Goal: Transaction & Acquisition: Obtain resource

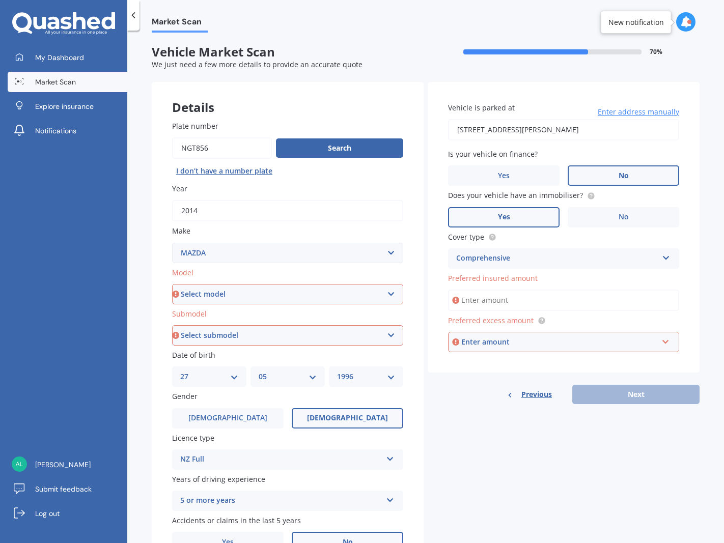
select select "MAZDA"
select select "27"
select select "05"
select select "1996"
click at [527, 299] on input "Preferred insured amount" at bounding box center [563, 300] width 231 height 21
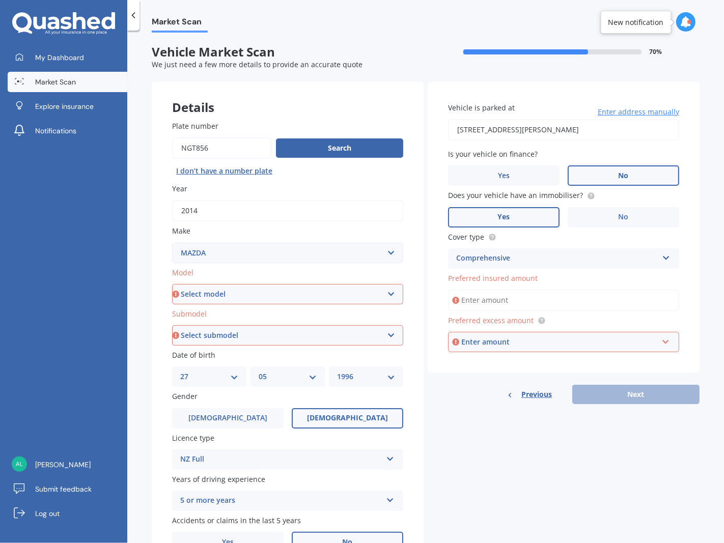
click at [490, 430] on div "Details Plate number Search I don’t have a number plate Year [DATE] Make Select…" at bounding box center [426, 327] width 548 height 491
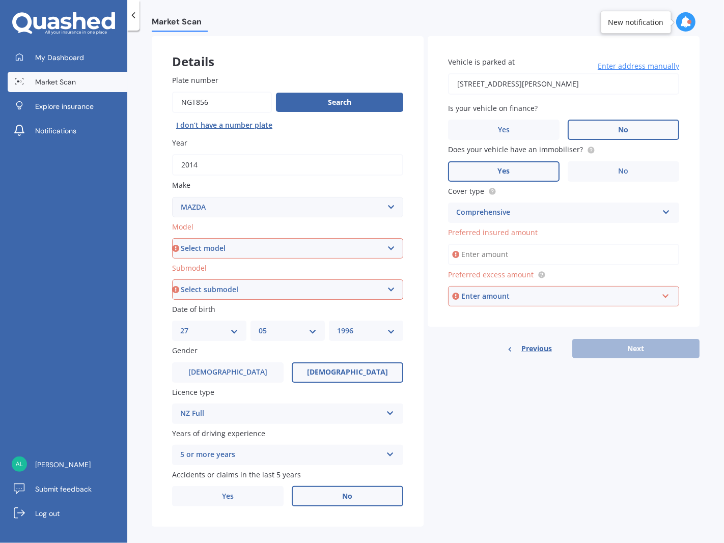
scroll to position [51, 0]
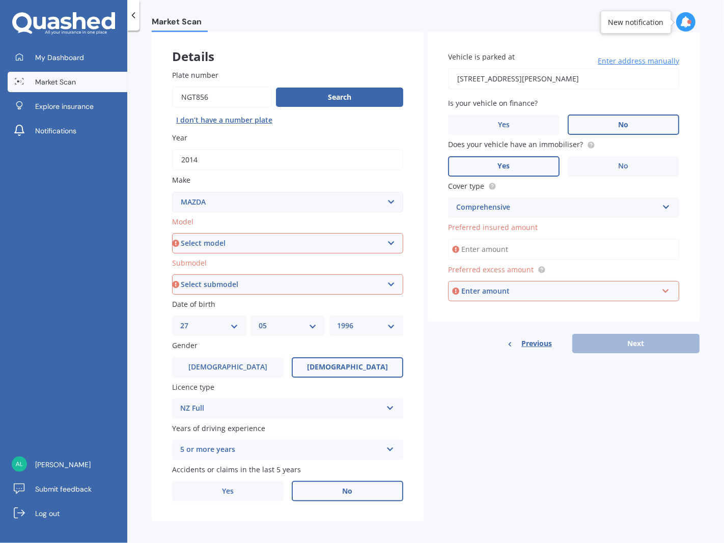
click at [214, 238] on select "Select model 121 2 3 323 323 / Familia 6 626 929 Atenza Autozam Axela AZ3 B2000…" at bounding box center [287, 243] width 231 height 20
select select "CX5"
click at [172, 233] on select "Select model 121 2 3 323 323 / Familia 6 626 929 Atenza Autozam Axela AZ3 B2000…" at bounding box center [287, 243] width 231 height 20
click at [222, 285] on select "Select submodel" at bounding box center [287, 284] width 231 height 20
click at [296, 284] on select "Select submodel 2.2 Diesel 2WD XD 2.5S 4WD Diesel Limited 4WD GSX 2.2 Diesel St…" at bounding box center [287, 284] width 231 height 20
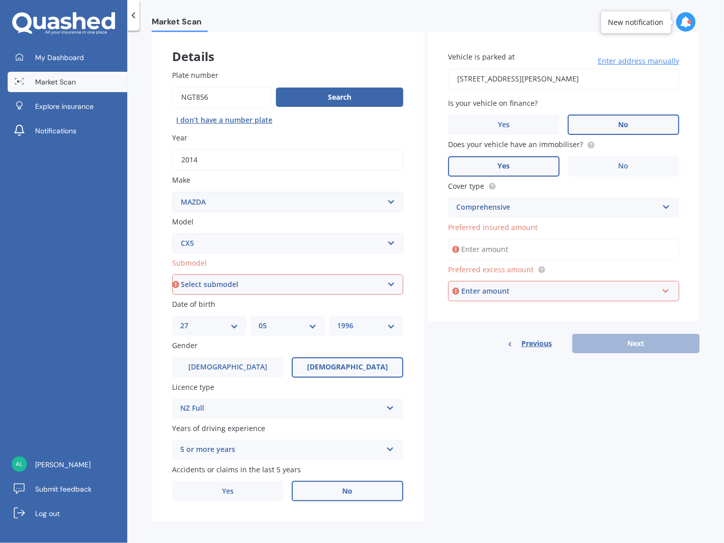
click at [275, 291] on select "Select submodel 2.2 Diesel 2WD XD 2.5S 4WD Diesel Limited 4WD GSX 2.2 Diesel St…" at bounding box center [287, 284] width 231 height 20
click at [280, 277] on select "Select submodel 2.2 Diesel 2WD XD 2.5S 4WD Diesel Limited 4WD GSX 2.2 Diesel St…" at bounding box center [287, 284] width 231 height 20
click at [230, 285] on select "Select submodel 2.2 Diesel 2WD XD 2.5S 4WD Diesel Limited 4WD GSX 2.2 Diesel St…" at bounding box center [287, 284] width 231 height 20
drag, startPoint x: 266, startPoint y: 283, endPoint x: 275, endPoint y: 278, distance: 11.2
click at [266, 283] on select "Select submodel 2.2 Diesel 2WD XD 2.5S 4WD Diesel Limited 4WD GSX 2.2 Diesel St…" at bounding box center [287, 284] width 231 height 20
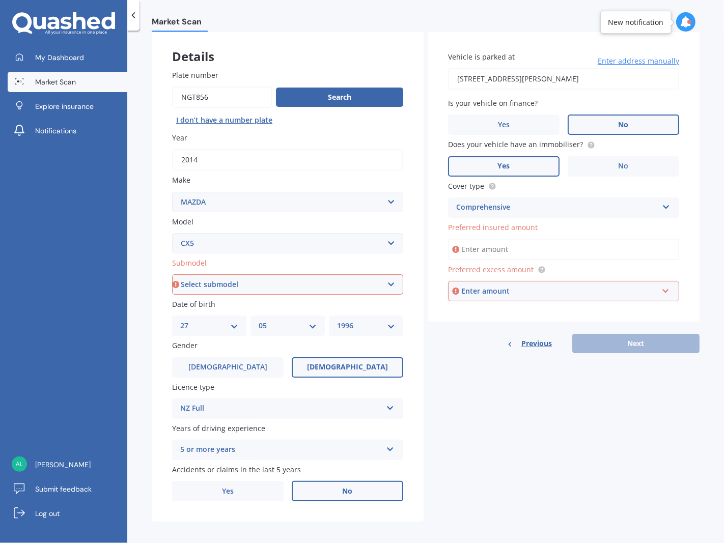
click at [277, 274] on select "Select submodel 2.2 Diesel 2WD XD 2.5S 4WD Diesel Limited 4WD GSX 2.2 Diesel St…" at bounding box center [287, 284] width 231 height 20
click at [172, 274] on select "Select submodel 2.2 Diesel 2WD XD 2.5S 4WD Diesel Limited 4WD GSX 2.2 Diesel St…" at bounding box center [287, 284] width 231 height 20
click at [266, 289] on select "Select submodel 2.2 Diesel 2WD XD 2.5S 4WD Diesel Limited 4WD GSX 2.2 Diesel St…" at bounding box center [287, 284] width 231 height 20
click at [465, 400] on div "Details Plate number Search I don’t have a number plate Year [DATE] Make Select…" at bounding box center [426, 276] width 548 height 491
click at [279, 279] on select "Select submodel 2.2 Diesel 2WD XD 2.5S 4WD Diesel Limited 4WD GSX 2.2 Diesel St…" at bounding box center [287, 284] width 231 height 20
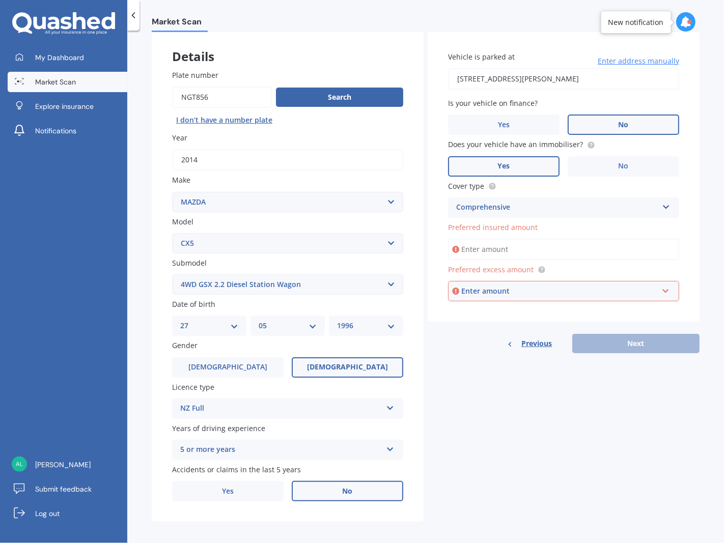
click at [464, 448] on div "Details Plate number Search I don’t have a number plate Year [DATE] Make Select…" at bounding box center [426, 276] width 548 height 491
click at [360, 281] on select "Select submodel 2.2 Diesel 2WD XD 2.5S 4WD Diesel Limited 4WD GSX 2.2 Diesel St…" at bounding box center [287, 284] width 231 height 20
select select "AWD DIESEL GSX"
click at [172, 274] on select "Select submodel 2.2 Diesel 2WD XD 2.5S 4WD Diesel Limited 4WD GSX 2.2 Diesel St…" at bounding box center [287, 284] width 231 height 20
drag, startPoint x: 487, startPoint y: 438, endPoint x: 490, endPoint y: 434, distance: 5.5
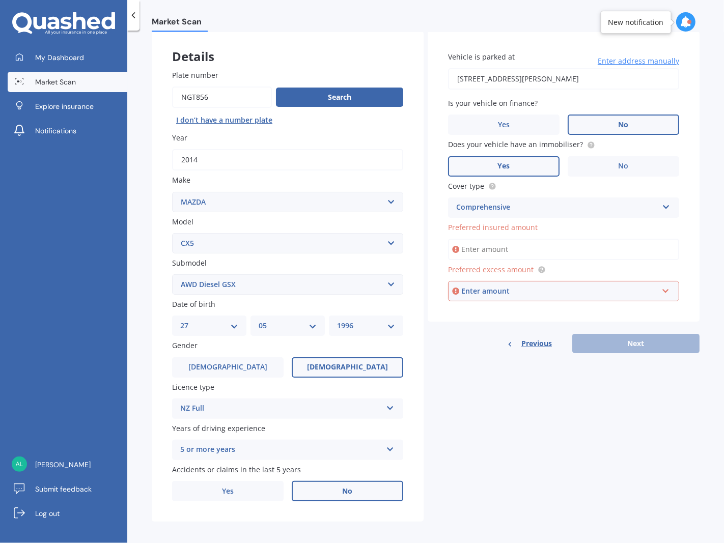
click at [490, 434] on div "Details Plate number Search I don’t have a number plate Year [DATE] Make Select…" at bounding box center [426, 276] width 548 height 491
click at [510, 248] on input "Preferred insured amount" at bounding box center [563, 249] width 231 height 21
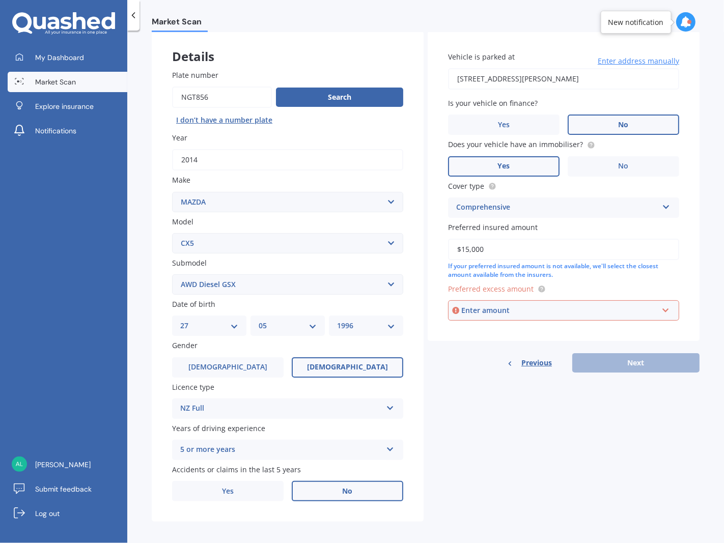
type input "$15,000"
click at [518, 307] on div "Enter amount" at bounding box center [559, 310] width 197 height 11
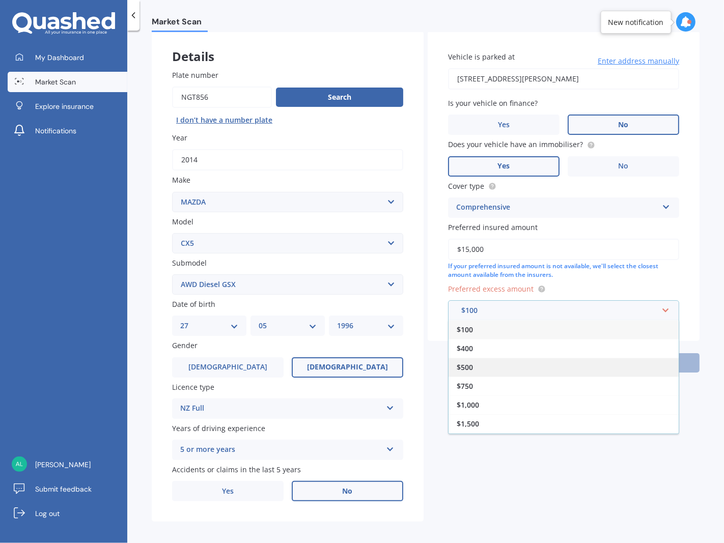
click at [482, 358] on div "$500" at bounding box center [564, 367] width 230 height 19
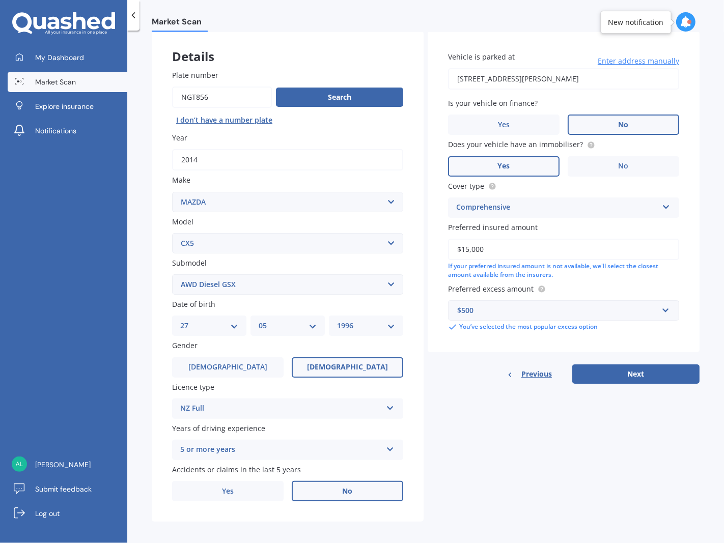
click at [513, 305] on div "$500" at bounding box center [557, 310] width 201 height 11
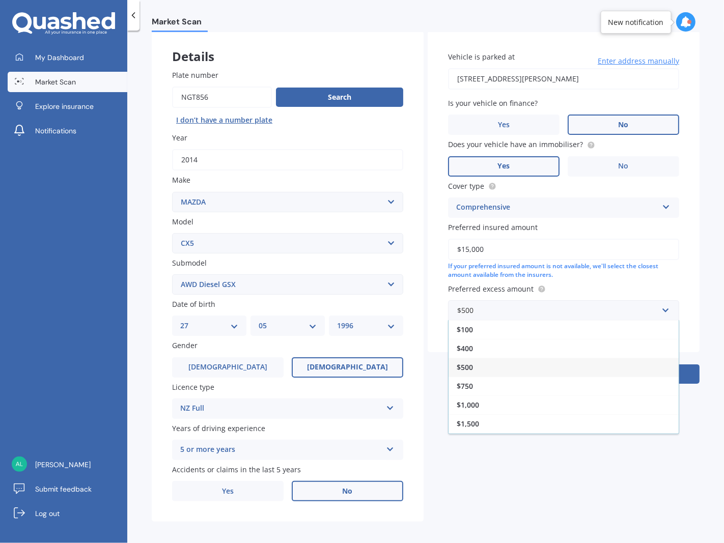
drag, startPoint x: 552, startPoint y: 472, endPoint x: 561, endPoint y: 464, distance: 11.5
click at [552, 472] on div "Details Plate number Search I don’t have a number plate Year [DATE] Make Select…" at bounding box center [426, 276] width 548 height 491
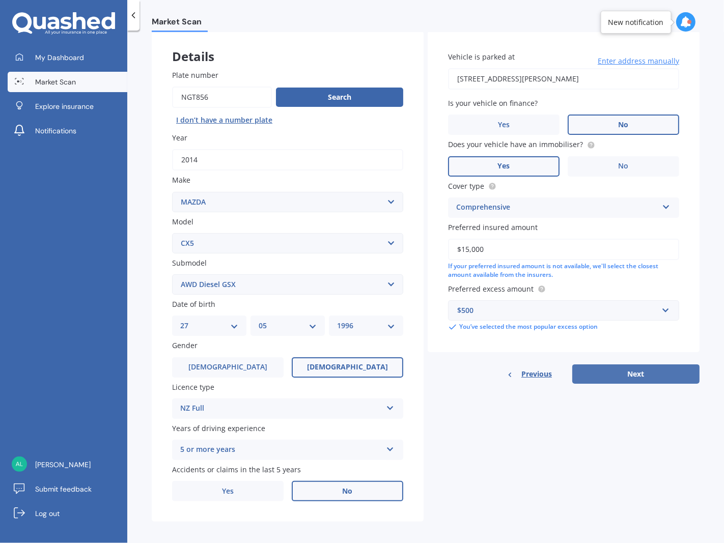
click at [624, 372] on button "Next" at bounding box center [635, 374] width 127 height 19
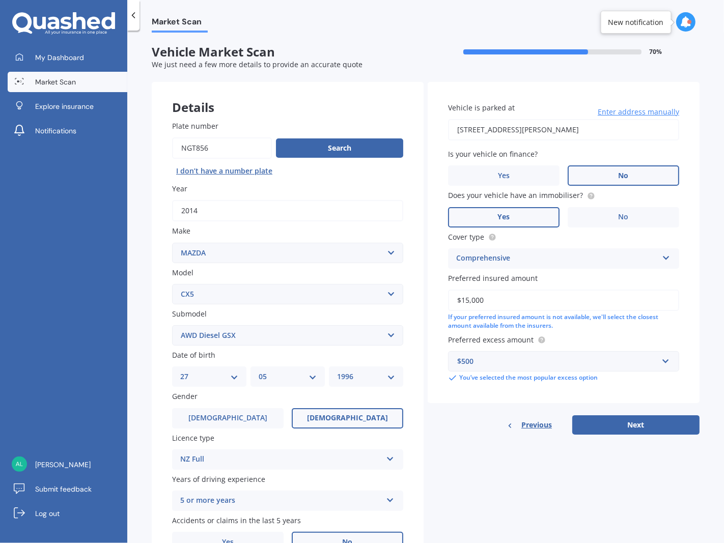
select select "27"
select select "05"
select select "1996"
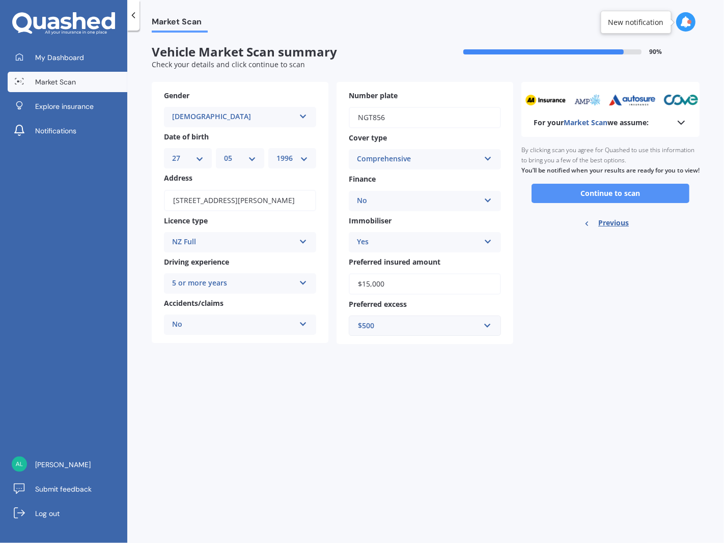
click at [594, 199] on button "Continue to scan" at bounding box center [611, 193] width 158 height 19
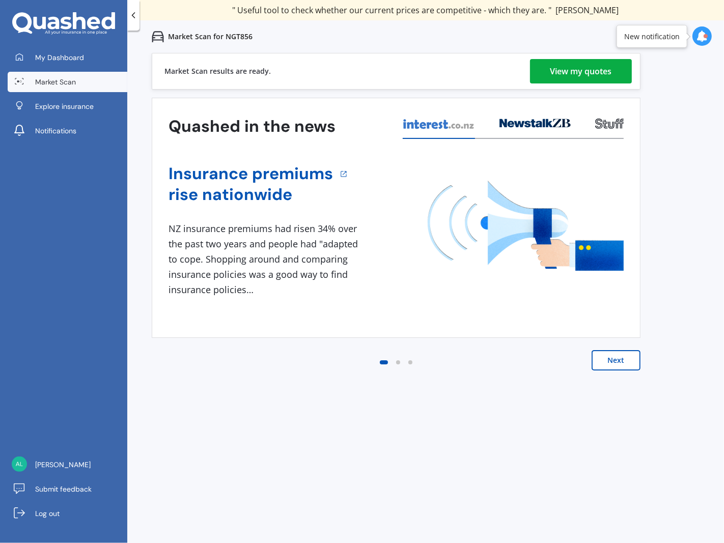
click at [604, 72] on div "View my quotes" at bounding box center [581, 71] width 62 height 24
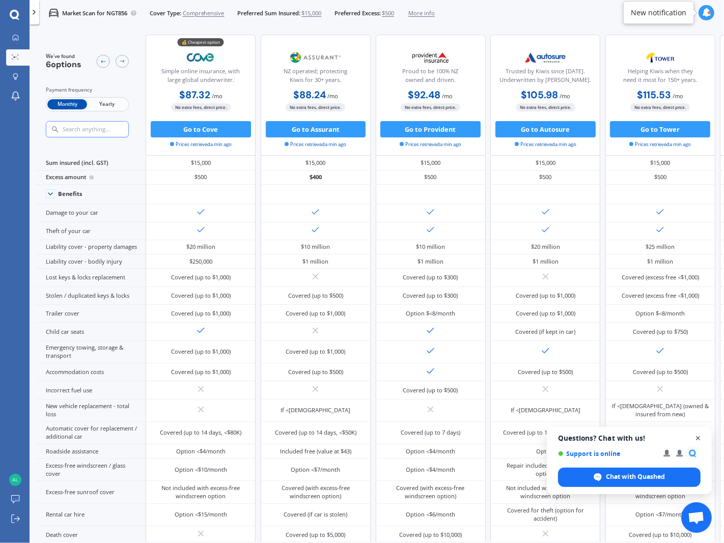
click at [699, 445] on span "Close chat" at bounding box center [698, 438] width 13 height 13
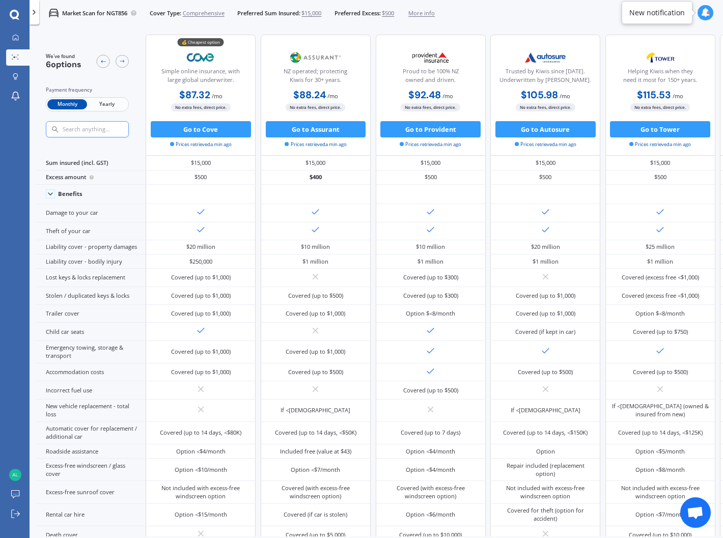
click at [394, 12] on span "$500" at bounding box center [388, 13] width 12 height 8
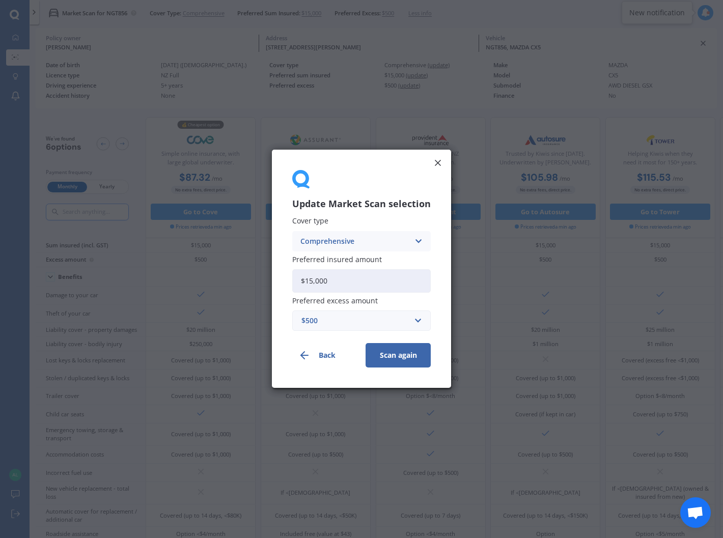
click at [363, 318] on div "$500" at bounding box center [355, 321] width 108 height 11
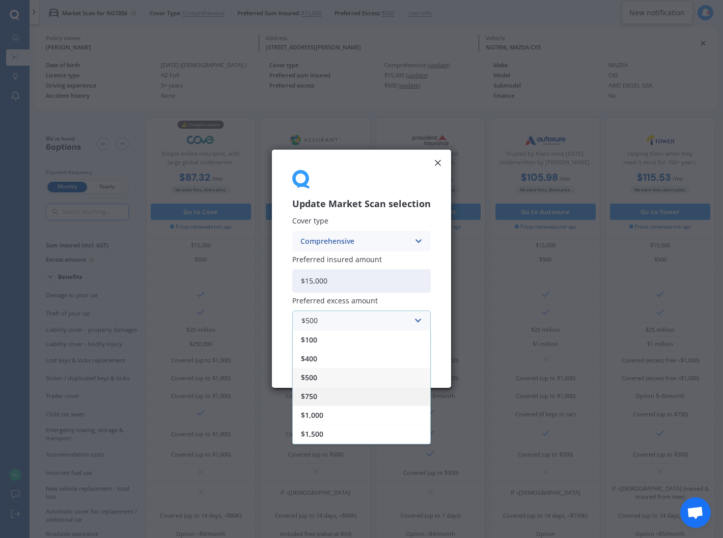
click at [313, 396] on span "$750" at bounding box center [309, 397] width 16 height 7
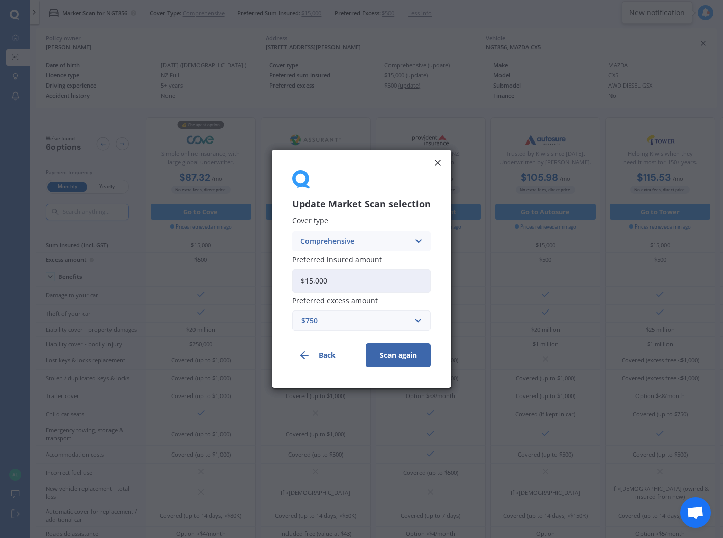
click at [406, 354] on button "Scan again" at bounding box center [398, 356] width 65 height 24
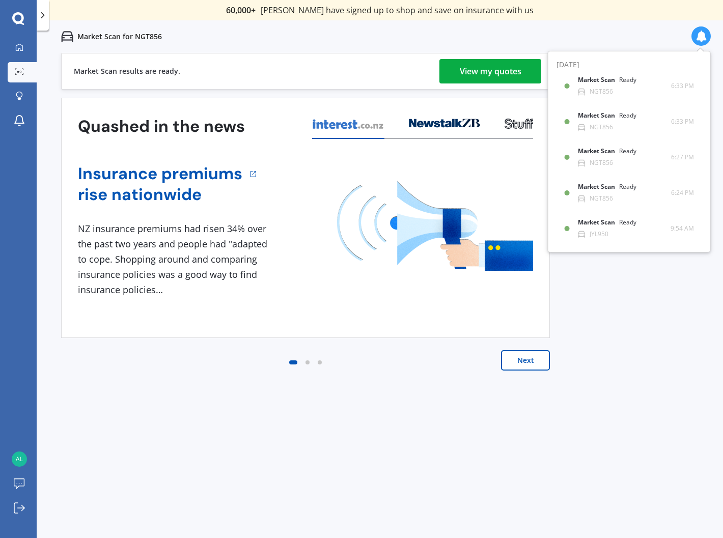
click at [499, 77] on div "View my quotes" at bounding box center [491, 71] width 62 height 24
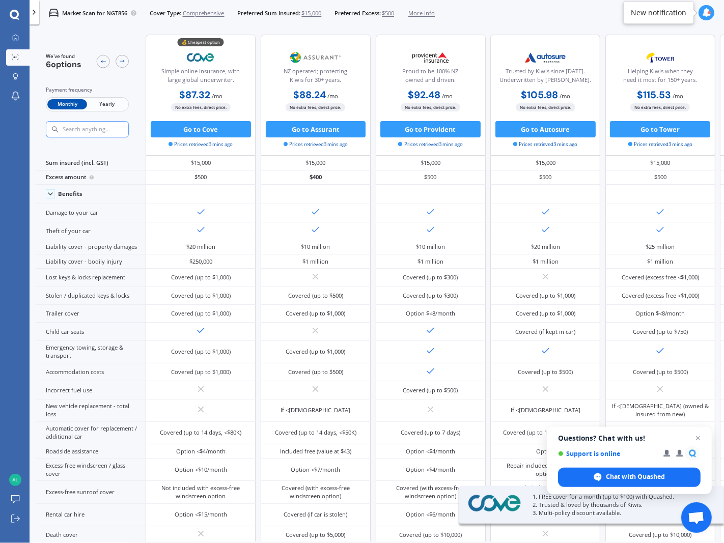
click at [311, 16] on span "$15,000" at bounding box center [311, 13] width 20 height 8
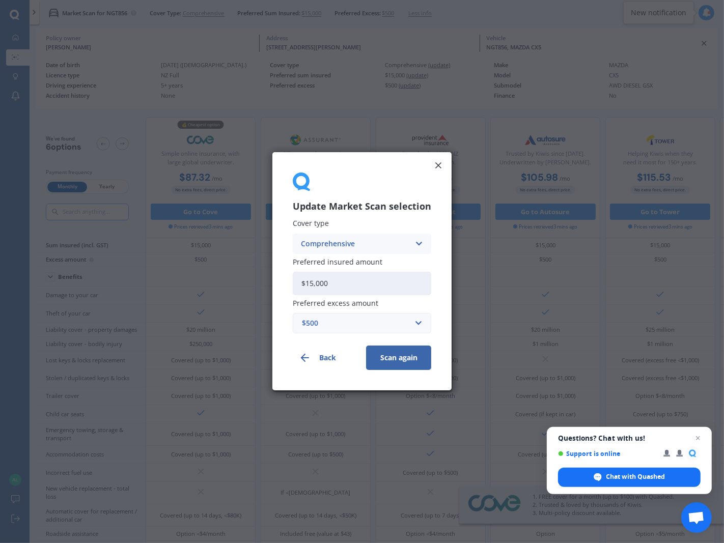
click at [366, 290] on input "$15,000" at bounding box center [362, 283] width 139 height 23
drag, startPoint x: 297, startPoint y: 287, endPoint x: 540, endPoint y: 324, distance: 245.7
click at [539, 325] on div "Update Market Scan selection Cover type Comprehensive Comprehensive Third Party…" at bounding box center [362, 271] width 724 height 543
type input "$12,000"
click at [411, 327] on input "text" at bounding box center [358, 323] width 129 height 19
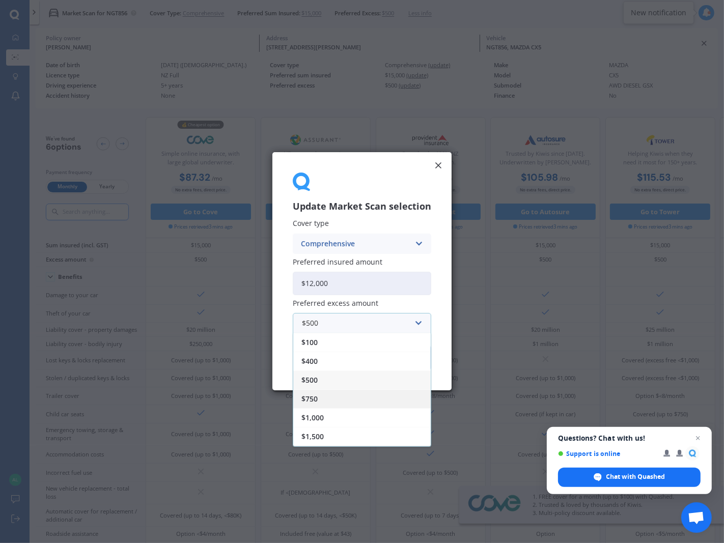
click at [359, 406] on div "$750" at bounding box center [361, 399] width 137 height 19
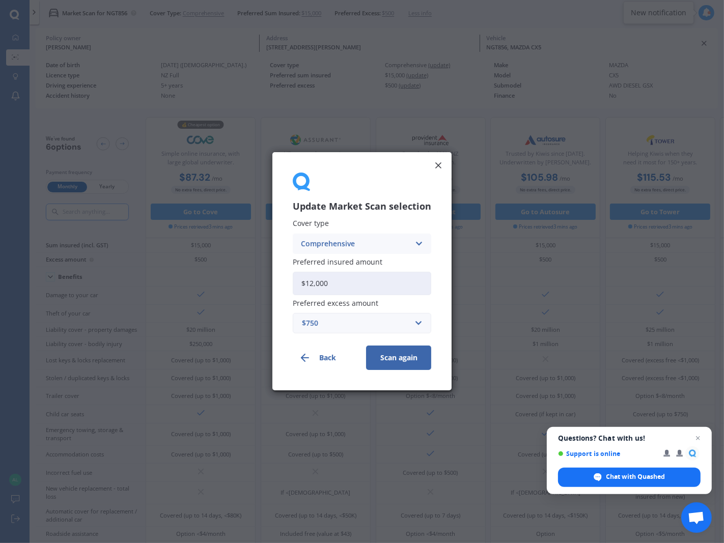
click at [401, 362] on button "Scan again" at bounding box center [398, 358] width 65 height 24
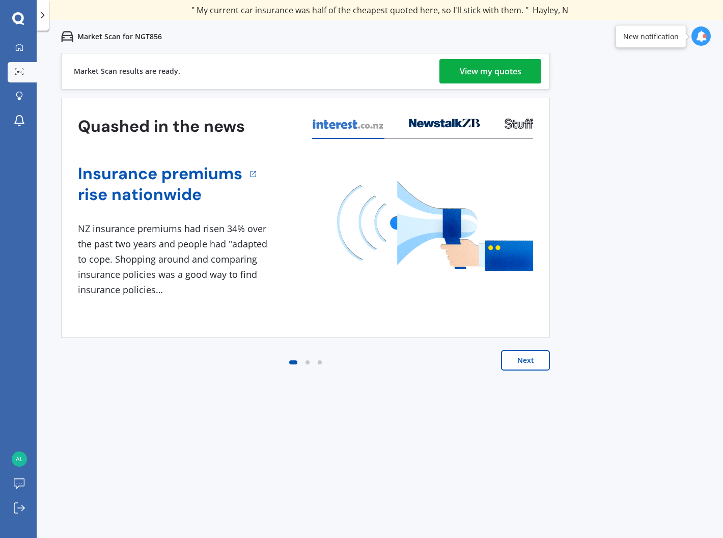
click at [505, 79] on div "View my quotes" at bounding box center [491, 71] width 62 height 24
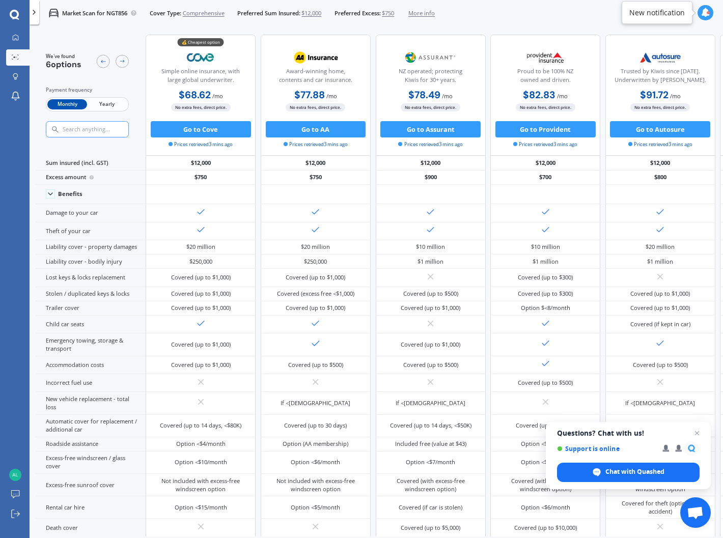
click at [430, 11] on span "More info" at bounding box center [421, 13] width 26 height 8
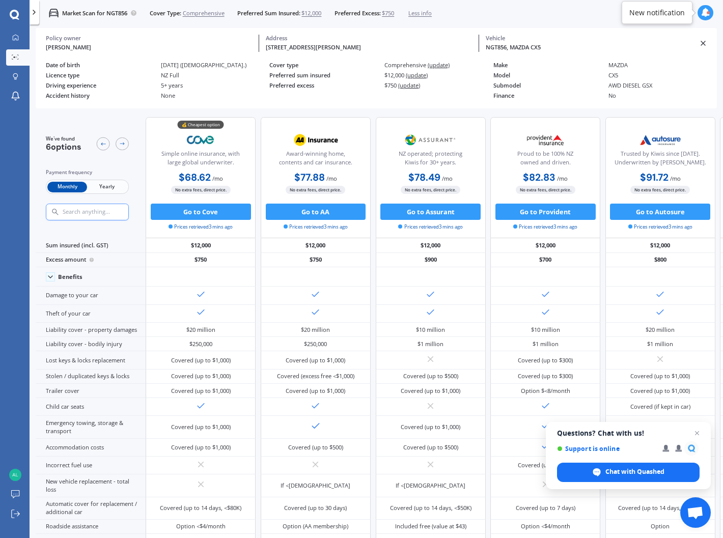
click at [405, 86] on span "(update)" at bounding box center [409, 85] width 22 height 8
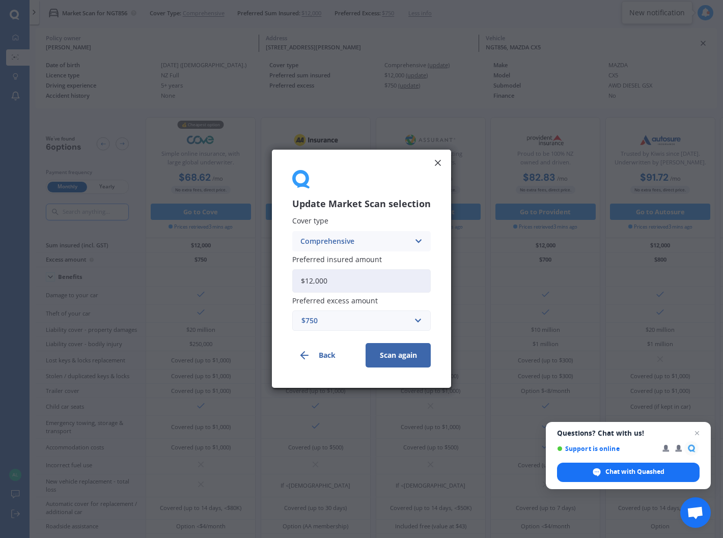
click at [439, 160] on icon at bounding box center [438, 163] width 10 height 10
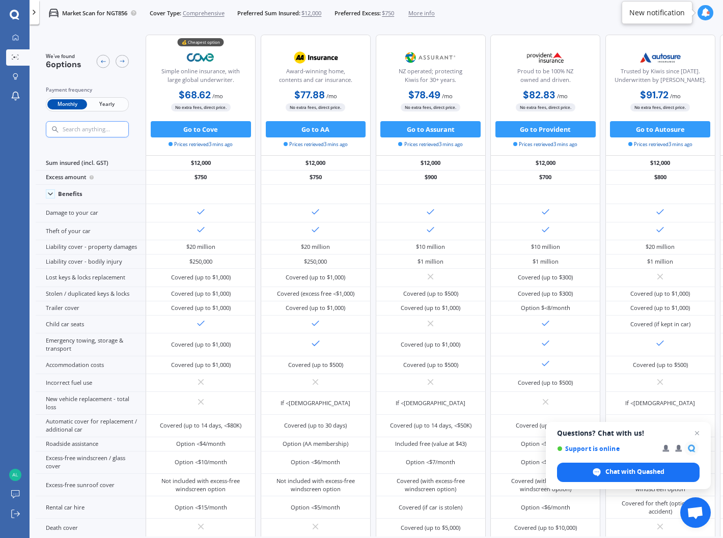
click at [393, 11] on span "$750" at bounding box center [388, 13] width 12 height 8
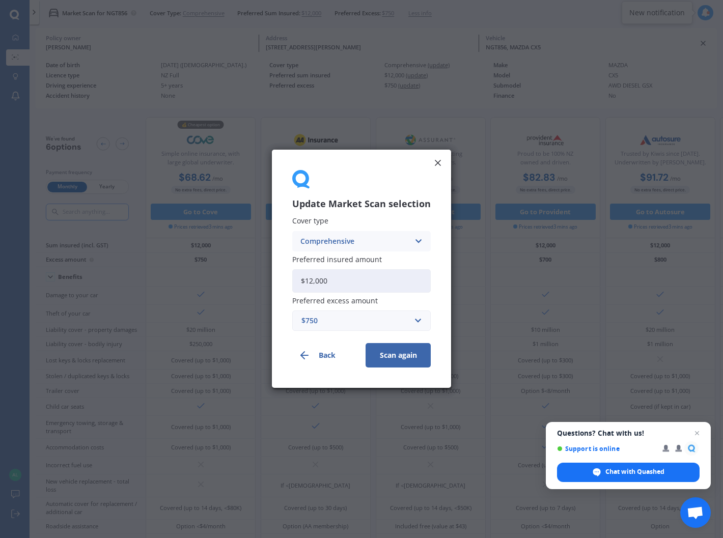
click at [338, 320] on div "$750" at bounding box center [355, 321] width 108 height 11
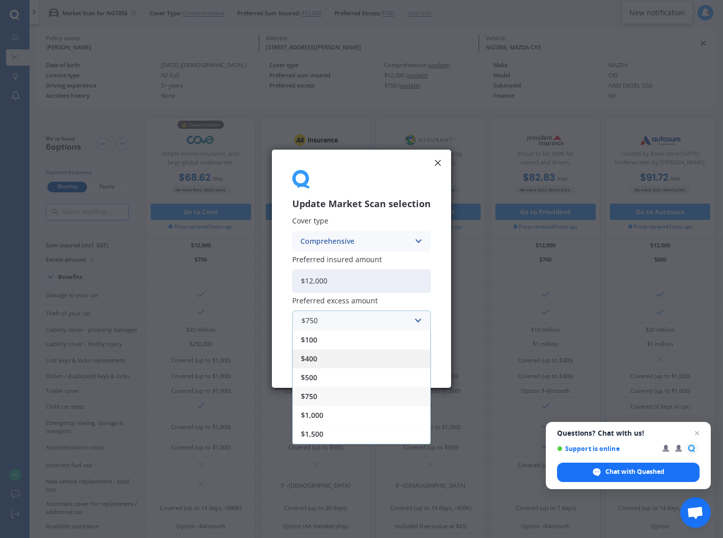
click at [321, 356] on div "$400" at bounding box center [361, 359] width 137 height 19
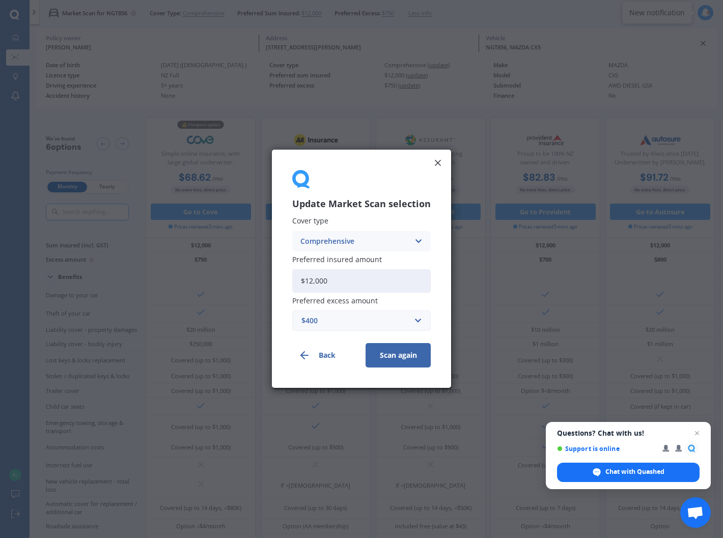
click at [403, 361] on button "Scan again" at bounding box center [398, 356] width 65 height 24
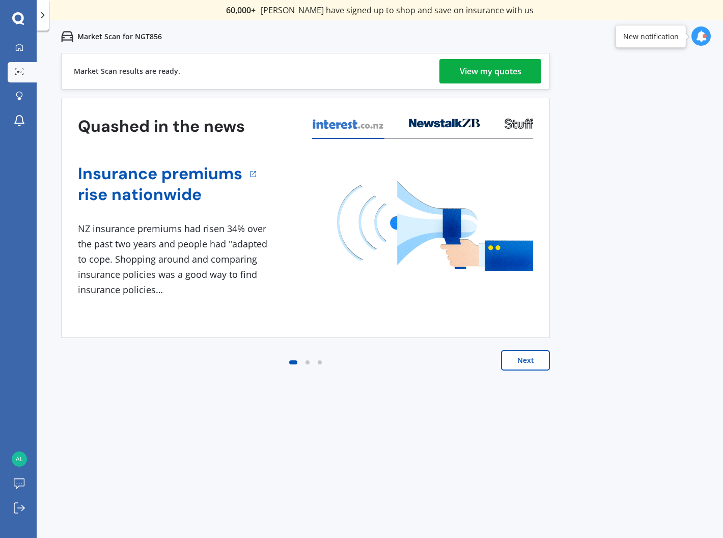
click at [496, 75] on div "View my quotes" at bounding box center [491, 71] width 62 height 24
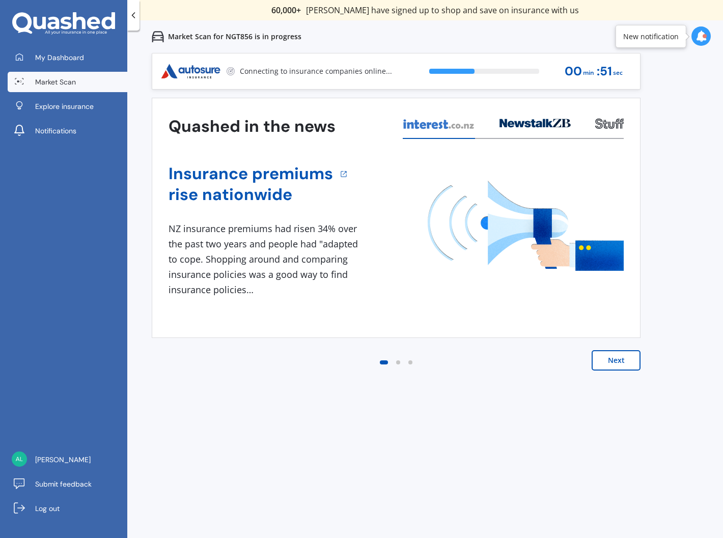
click at [51, 78] on span "Market Scan" at bounding box center [55, 82] width 41 height 10
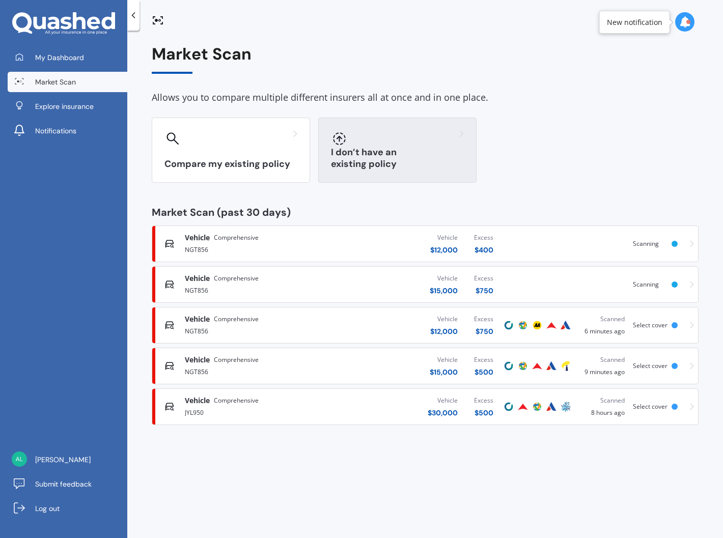
click at [363, 155] on div "I don’t have an existing policy" at bounding box center [397, 150] width 158 height 65
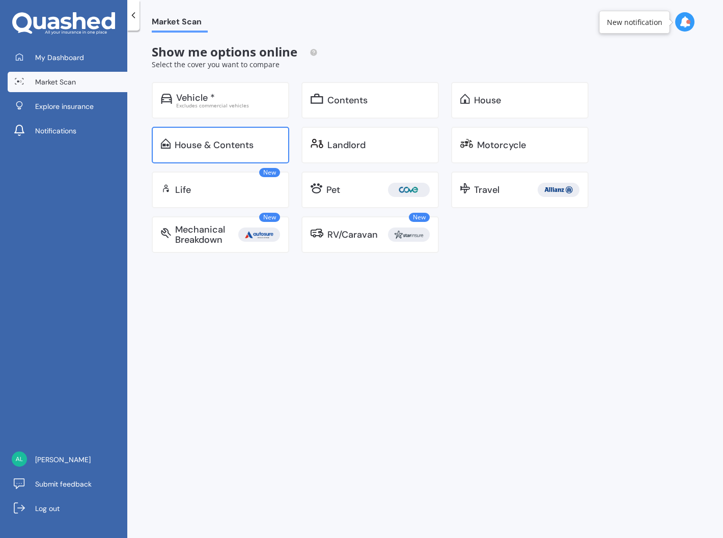
click at [229, 145] on div "House & Contents" at bounding box center [214, 145] width 79 height 10
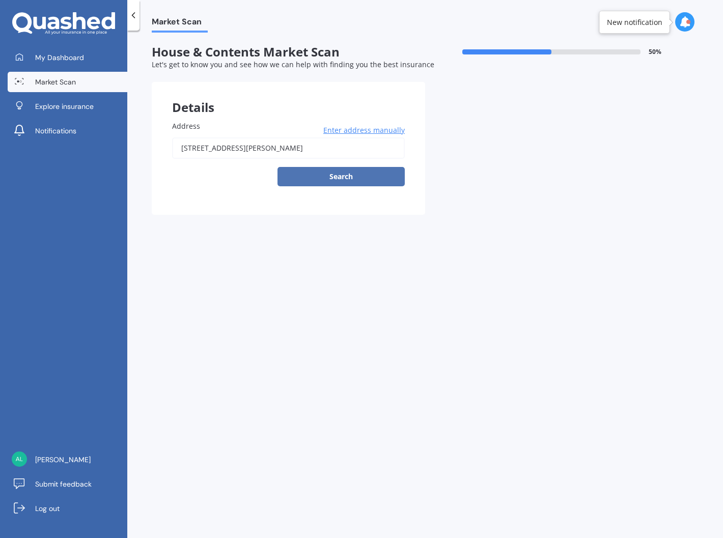
click at [313, 167] on button "Search" at bounding box center [341, 176] width 127 height 19
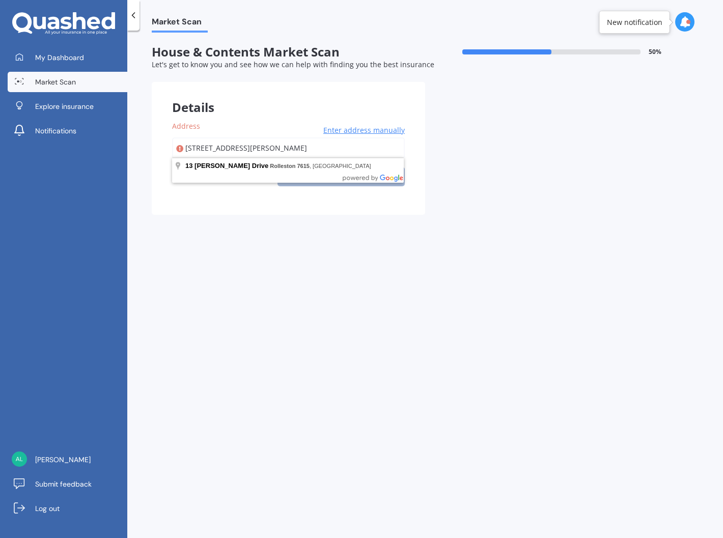
click at [316, 149] on input "[STREET_ADDRESS][PERSON_NAME]" at bounding box center [288, 147] width 233 height 21
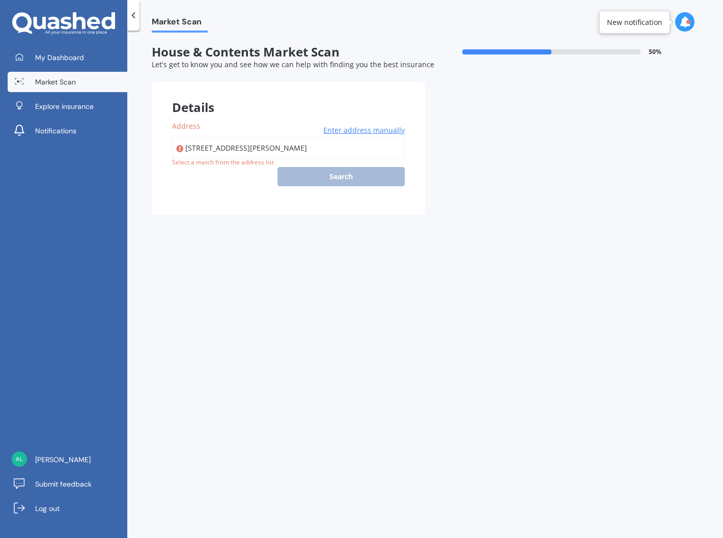
type input "[STREET_ADDRESS][PERSON_NAME]"
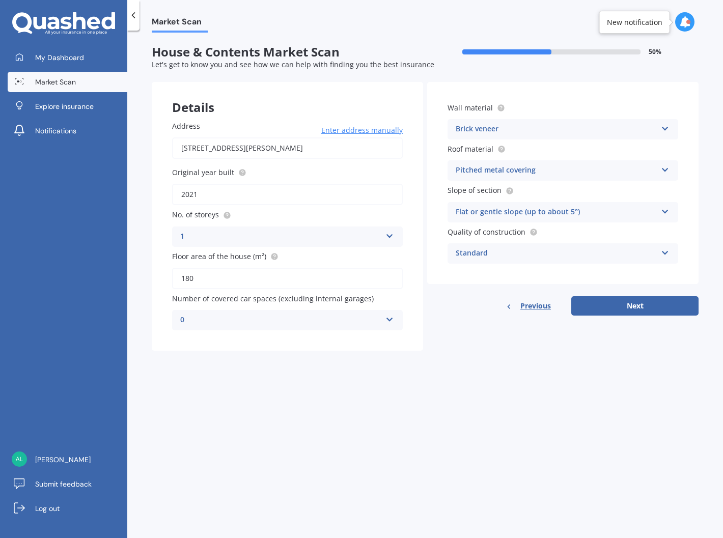
click at [322, 318] on div "0" at bounding box center [280, 320] width 201 height 12
click at [352, 314] on div "0" at bounding box center [280, 320] width 201 height 12
click at [481, 340] on div "Details Address 13 Rothwell Drive, Rolleston 7615 Enter address manually Search…" at bounding box center [425, 216] width 547 height 269
click at [654, 298] on button "Next" at bounding box center [634, 305] width 127 height 19
select select "27"
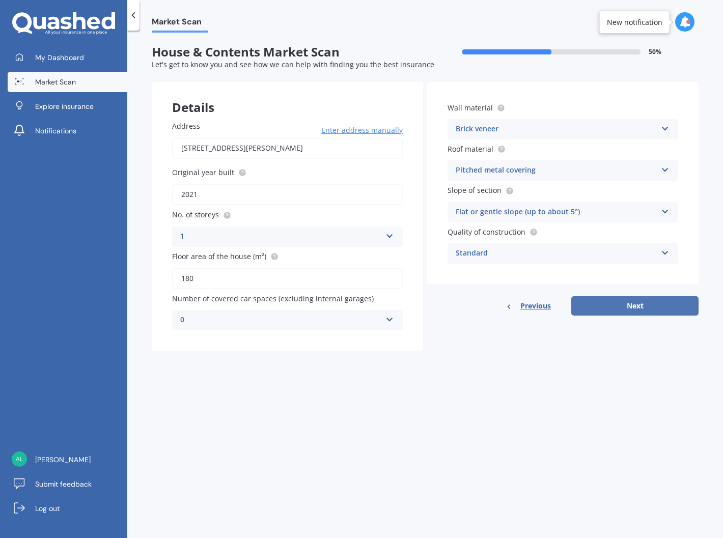
select select "05"
select select "1996"
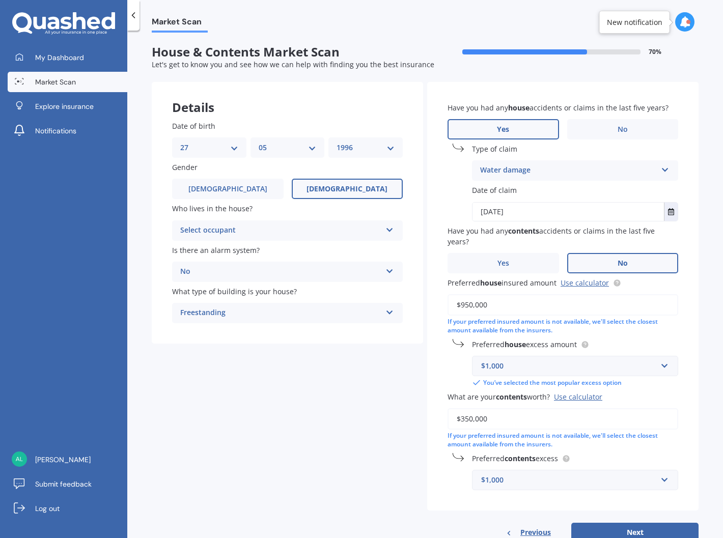
click at [281, 227] on div "Select occupant" at bounding box center [280, 231] width 201 height 12
click at [258, 245] on div "Owner" at bounding box center [288, 250] width 230 height 18
click at [303, 275] on div "No" at bounding box center [280, 272] width 201 height 12
click at [258, 413] on div "Details Date of birth DD 01 02 03 04 05 06 07 08 09 10 11 12 13 14 15 16 17 18 …" at bounding box center [425, 312] width 547 height 460
click at [281, 314] on div "Freestanding" at bounding box center [280, 313] width 201 height 12
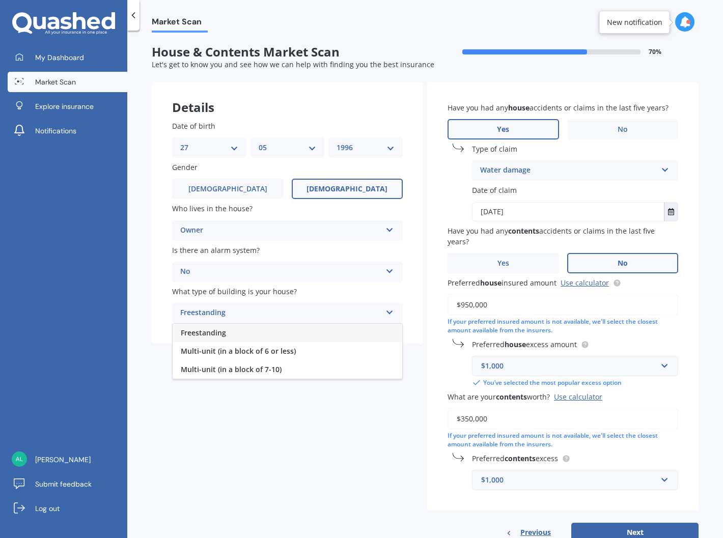
click at [393, 313] on div "Freestanding Freestanding Multi-unit (in a block of 6 or less) Multi-unit (in a…" at bounding box center [287, 313] width 231 height 20
click at [340, 416] on div "Details Date of birth DD 01 02 03 04 05 06 07 08 09 10 11 12 13 14 15 16 17 18 …" at bounding box center [425, 312] width 547 height 460
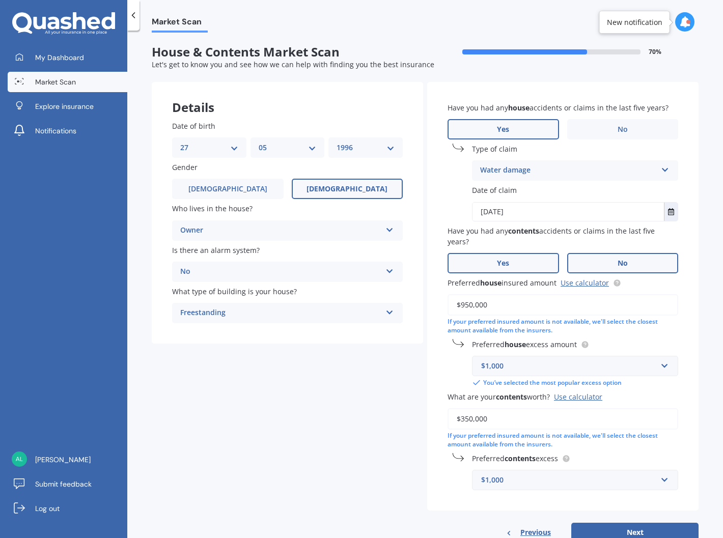
click at [530, 260] on label "Yes" at bounding box center [504, 263] width 112 height 20
click at [0, 0] on input "Yes" at bounding box center [0, 0] width 0 height 0
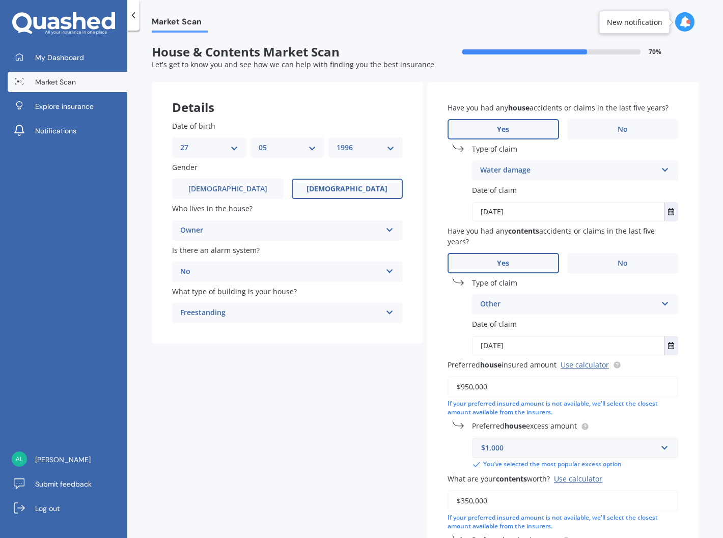
click at [574, 311] on div "Other Accidental damage Broken glass Earthquake Fire Flood Fusion Gradual damag…" at bounding box center [575, 304] width 206 height 20
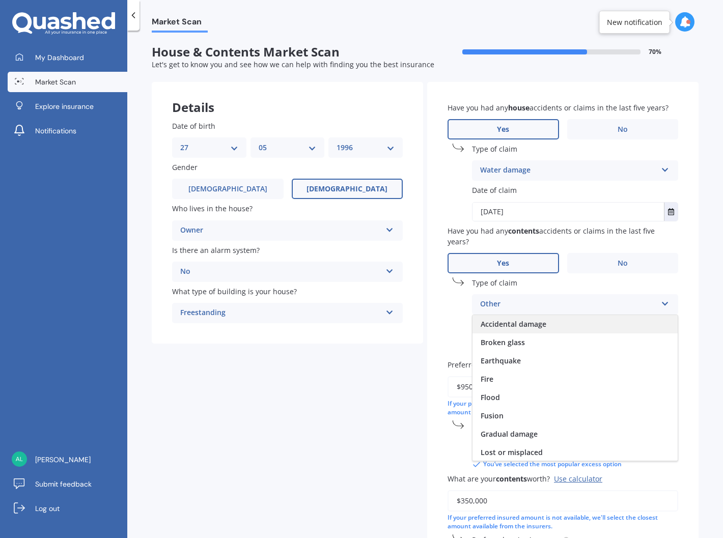
click at [512, 324] on span "Accidental damage" at bounding box center [514, 324] width 66 height 10
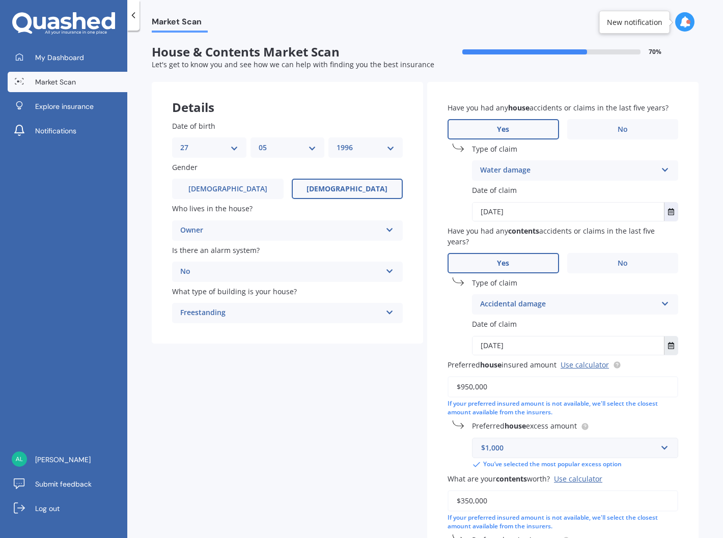
click at [668, 347] on button "Select date" at bounding box center [671, 346] width 14 height 18
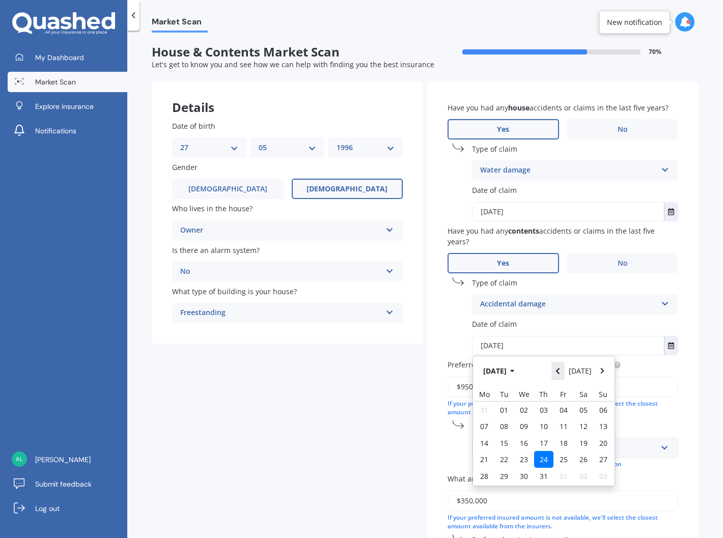
click at [559, 374] on button "Navigate back" at bounding box center [557, 371] width 13 height 18
click at [559, 375] on button "Navigate back" at bounding box center [557, 371] width 13 height 18
click at [559, 376] on button "Navigate back" at bounding box center [557, 371] width 13 height 18
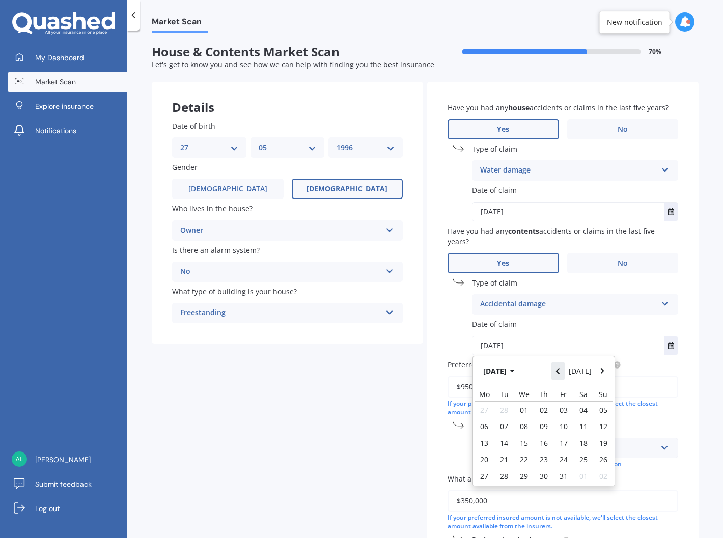
click at [560, 376] on button "Navigate back" at bounding box center [557, 371] width 13 height 18
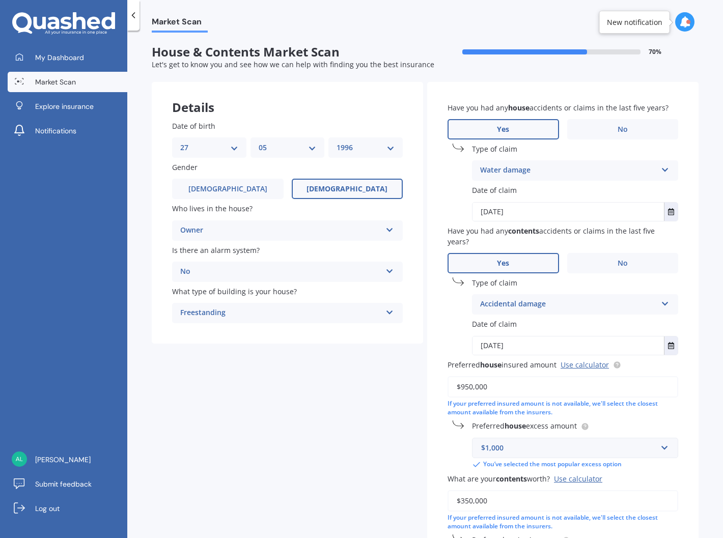
click at [661, 303] on icon at bounding box center [665, 301] width 9 height 7
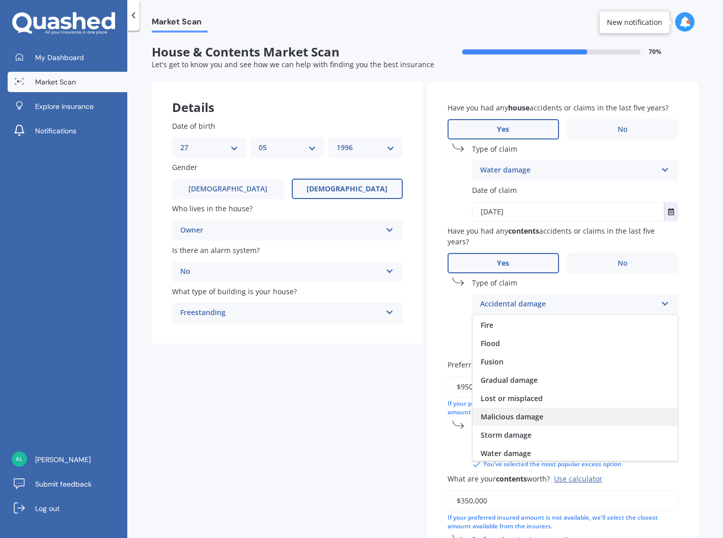
scroll to position [74, 0]
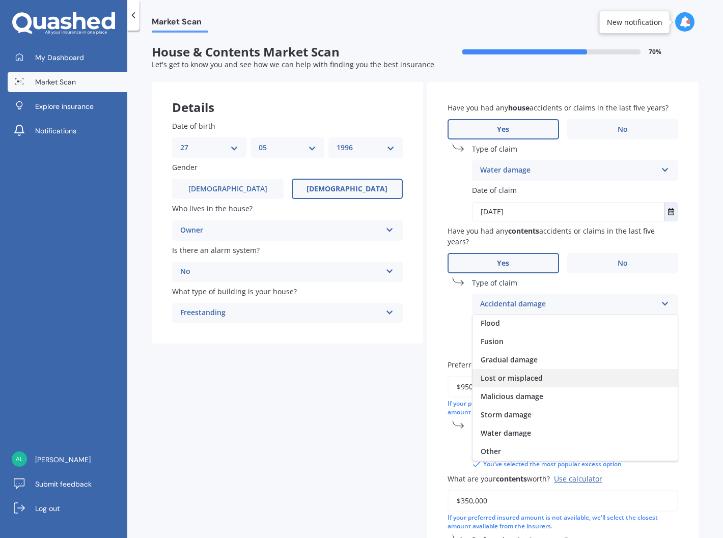
click at [517, 378] on span "Lost or misplaced" at bounding box center [512, 378] width 62 height 10
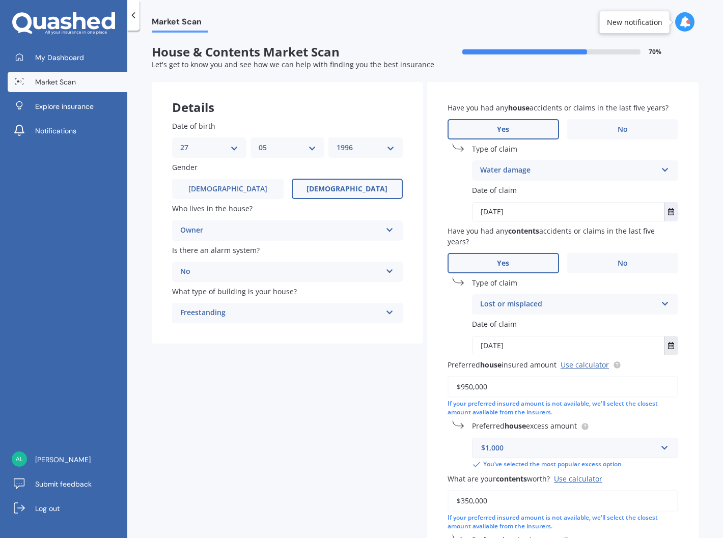
click at [664, 348] on button "Select date" at bounding box center [671, 346] width 14 height 18
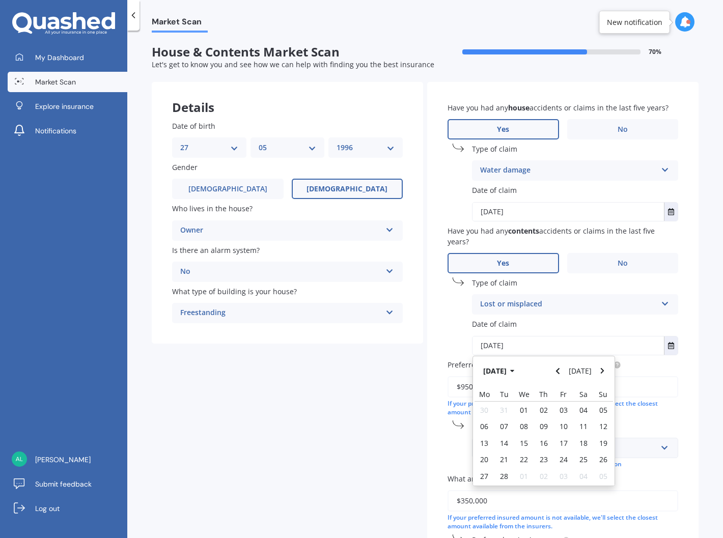
click at [509, 380] on div "Feb 2023 Today" at bounding box center [544, 371] width 142 height 30
click at [508, 377] on button "Feb 2023" at bounding box center [501, 371] width 44 height 18
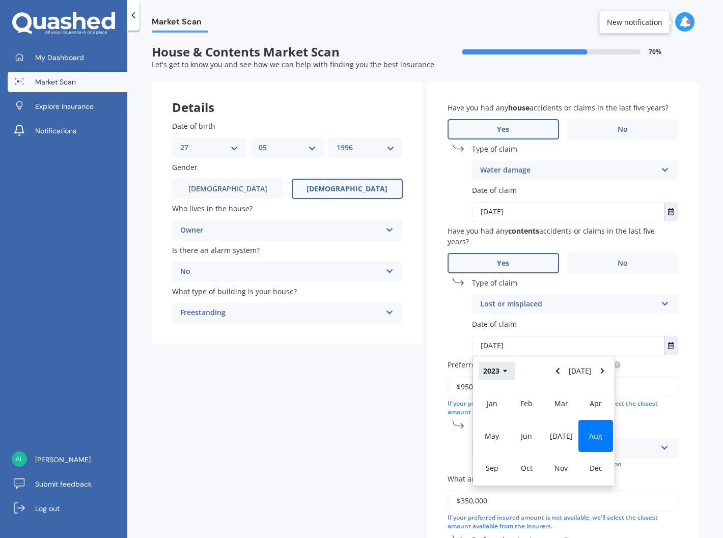
click at [491, 368] on button "2023" at bounding box center [497, 371] width 37 height 18
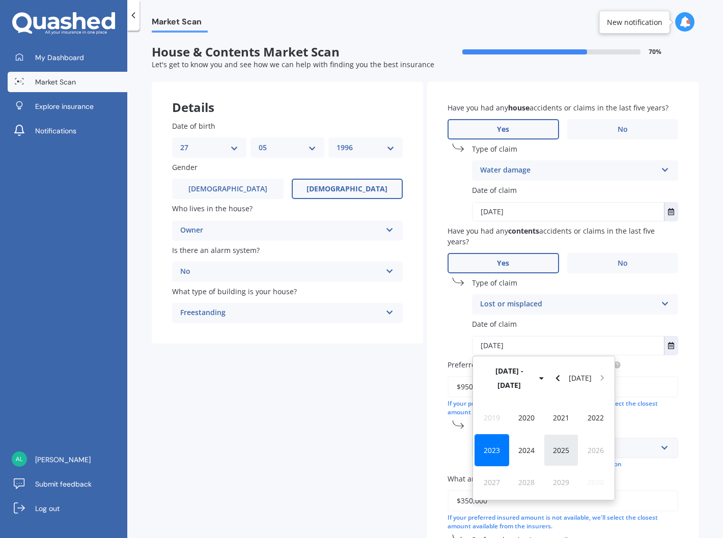
click at [562, 442] on div "2025" at bounding box center [561, 450] width 35 height 32
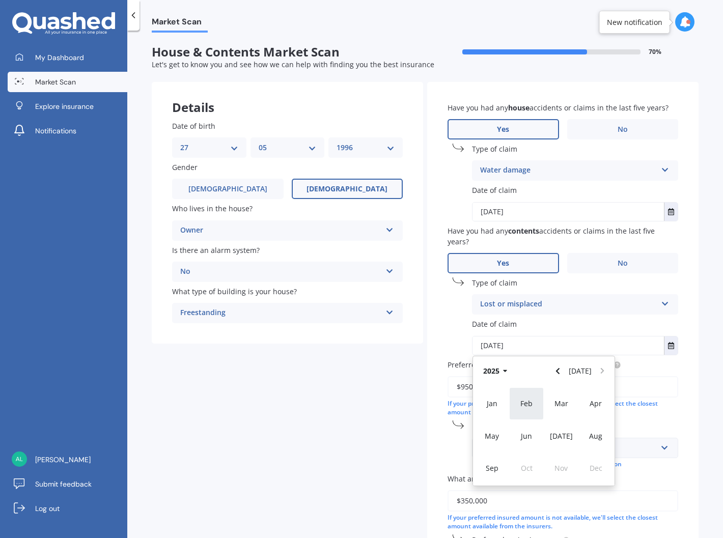
click at [540, 402] on div "Feb" at bounding box center [526, 404] width 35 height 32
click at [582, 415] on div "01" at bounding box center [583, 410] width 20 height 16
type input "01/02/2025"
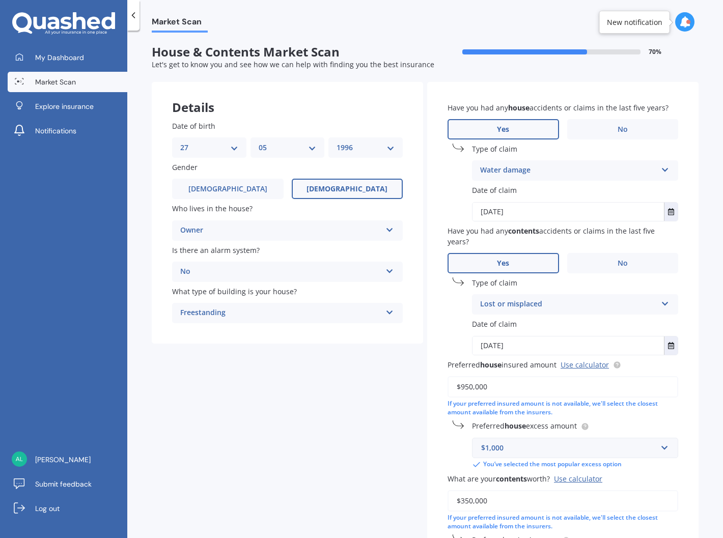
click at [455, 321] on div "Date of claim 01/02/2025 Feb 2025 Today Mo Tu We Th Fr Sa Su 27 28 29 30 31 01 …" at bounding box center [563, 337] width 231 height 36
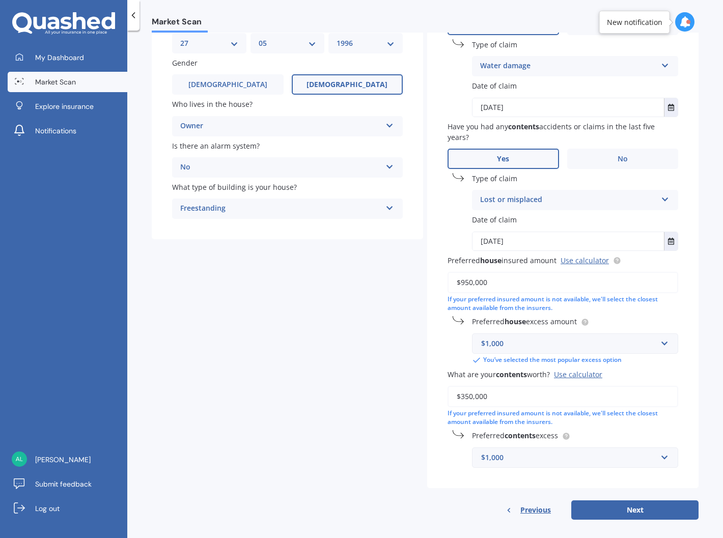
scroll to position [107, 0]
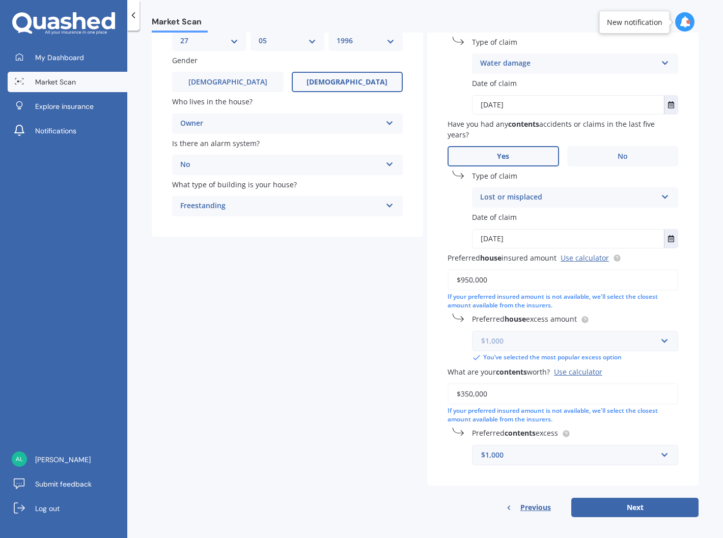
click at [655, 333] on input "text" at bounding box center [571, 341] width 197 height 19
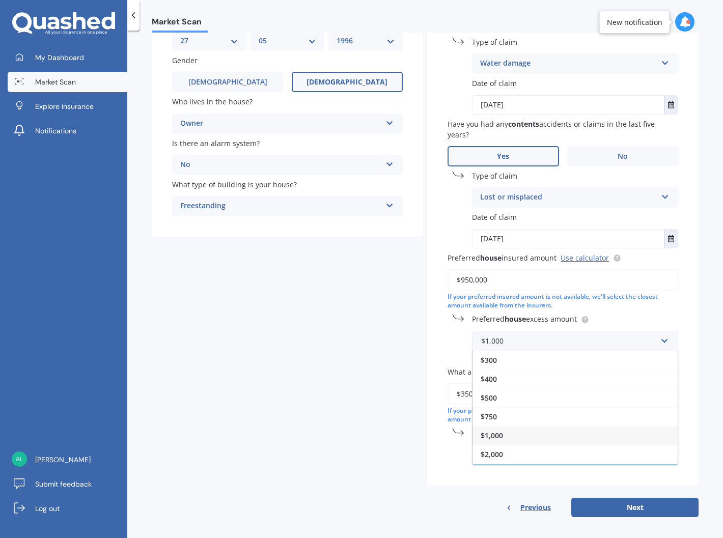
click at [686, 311] on div "Have you had any house accidents or claims in the last five years? Yes No Type …" at bounding box center [562, 230] width 271 height 511
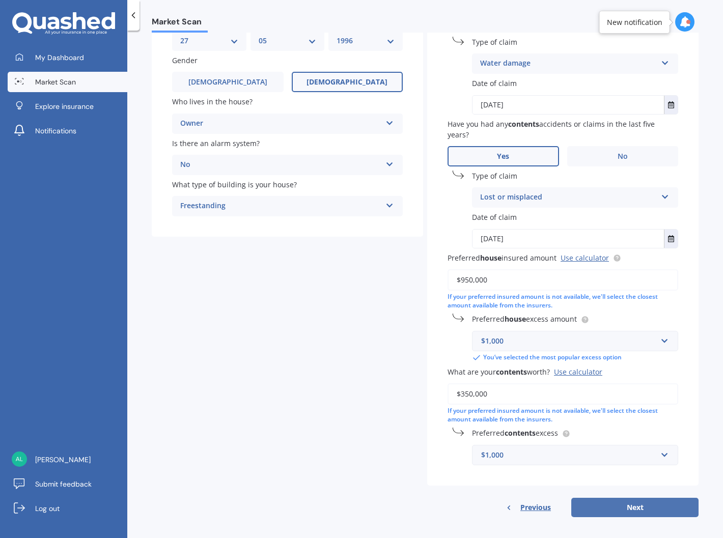
click at [636, 501] on button "Next" at bounding box center [634, 507] width 127 height 19
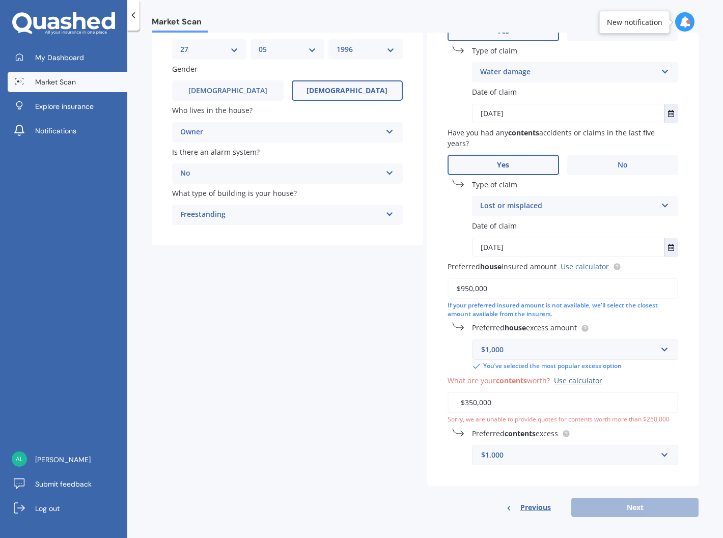
click at [591, 395] on input "$350,000" at bounding box center [563, 402] width 231 height 21
click at [465, 400] on input "$350,000" at bounding box center [563, 402] width 231 height 21
click at [464, 401] on input "$350,000" at bounding box center [563, 402] width 231 height 21
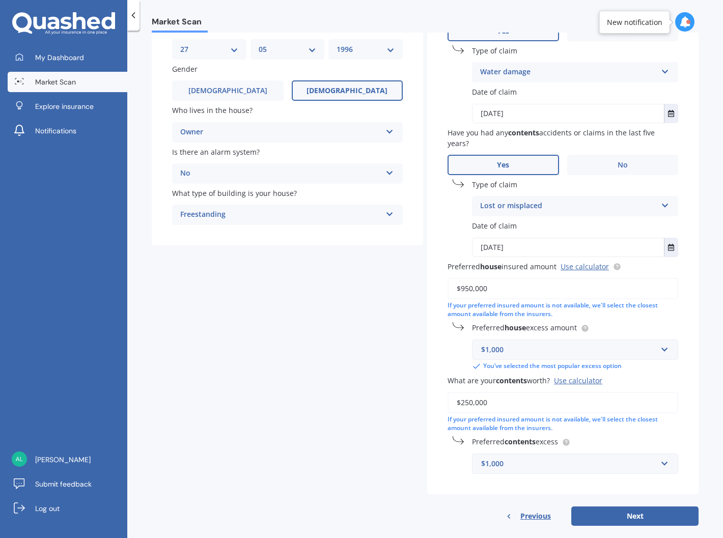
scroll to position [107, 0]
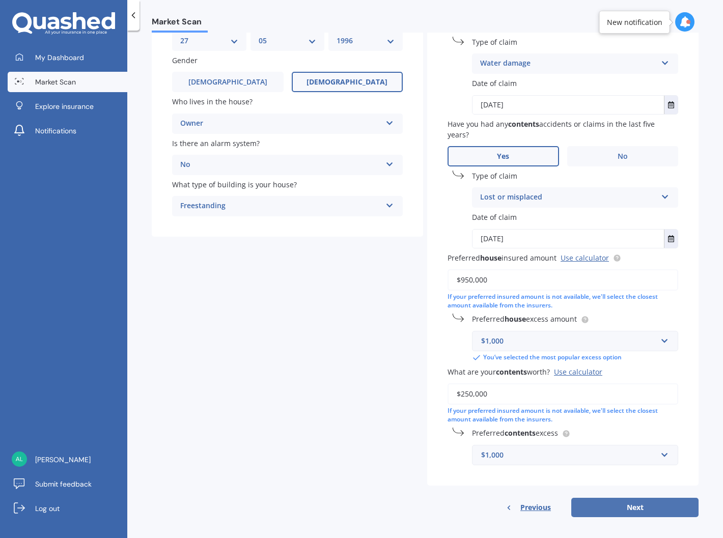
type input "$250,000"
click at [634, 500] on button "Next" at bounding box center [634, 507] width 127 height 19
select select "27"
select select "05"
select select "1996"
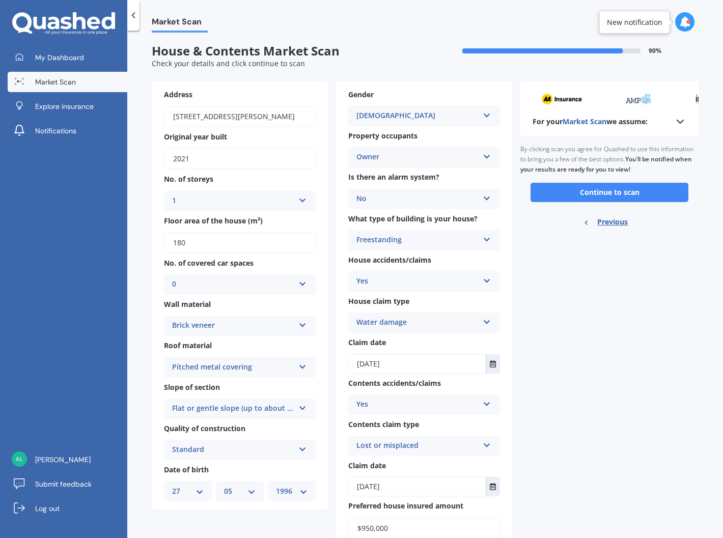
scroll to position [0, 0]
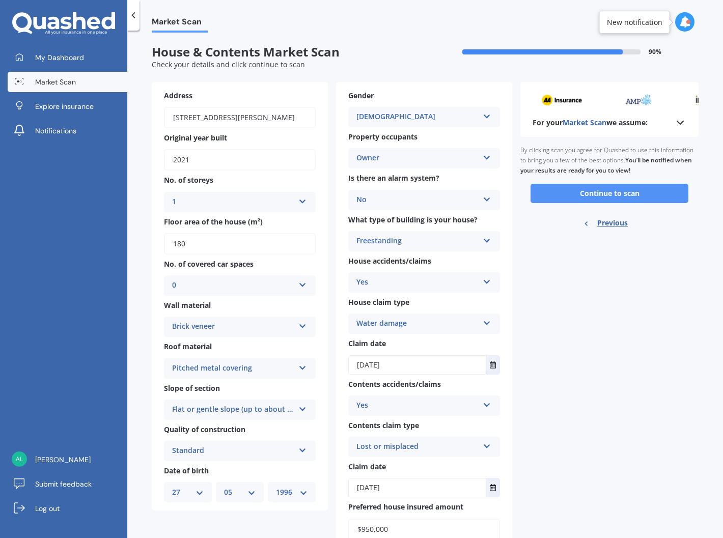
click at [581, 197] on button "Continue to scan" at bounding box center [610, 193] width 158 height 19
